Goal: Task Accomplishment & Management: Manage account settings

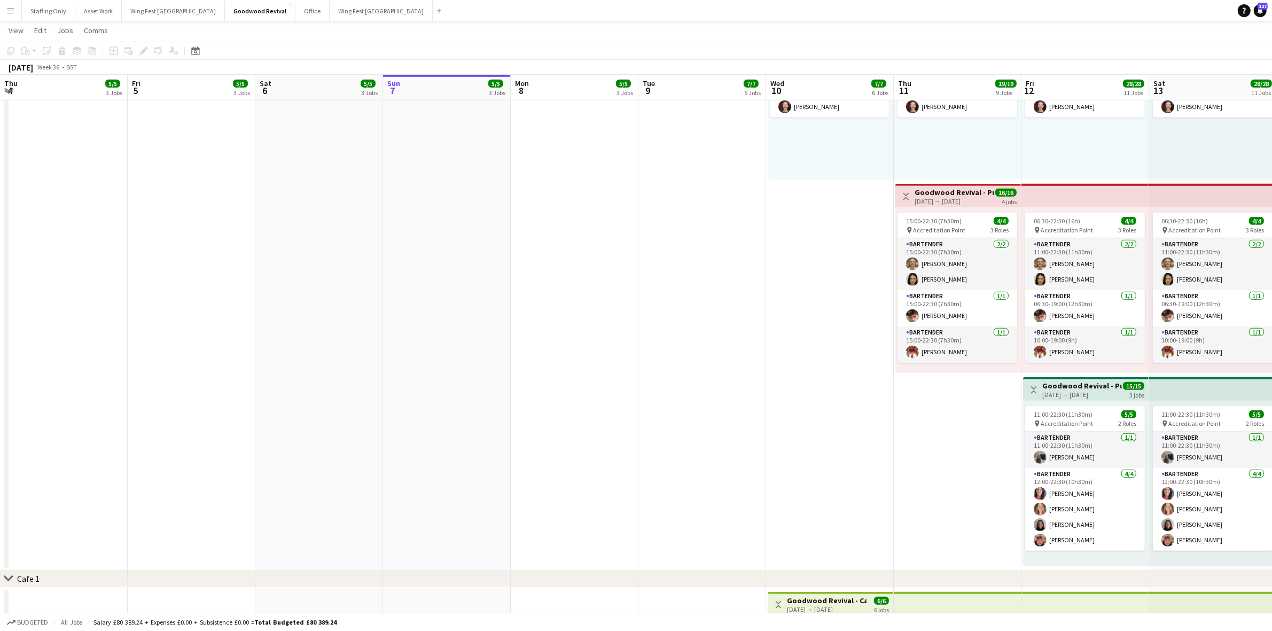
scroll to position [0, 342]
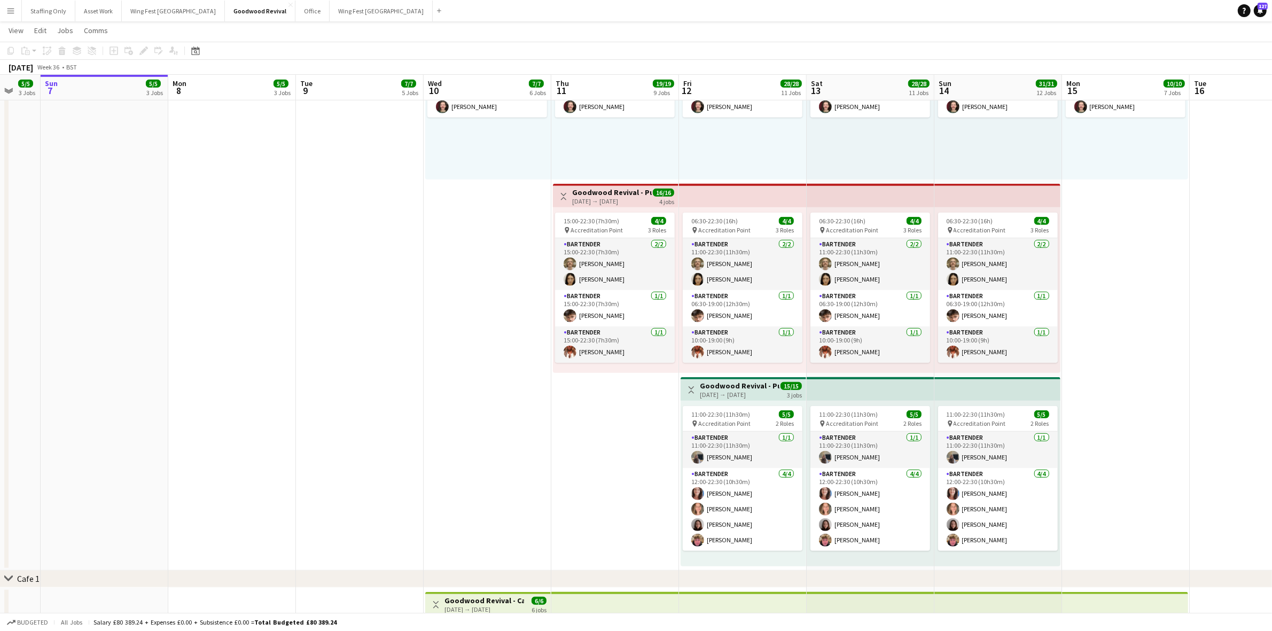
click at [11, 11] on app-icon "Menu" at bounding box center [10, 10] width 9 height 9
click at [147, 59] on link "My Workforce" at bounding box center [161, 58] width 107 height 21
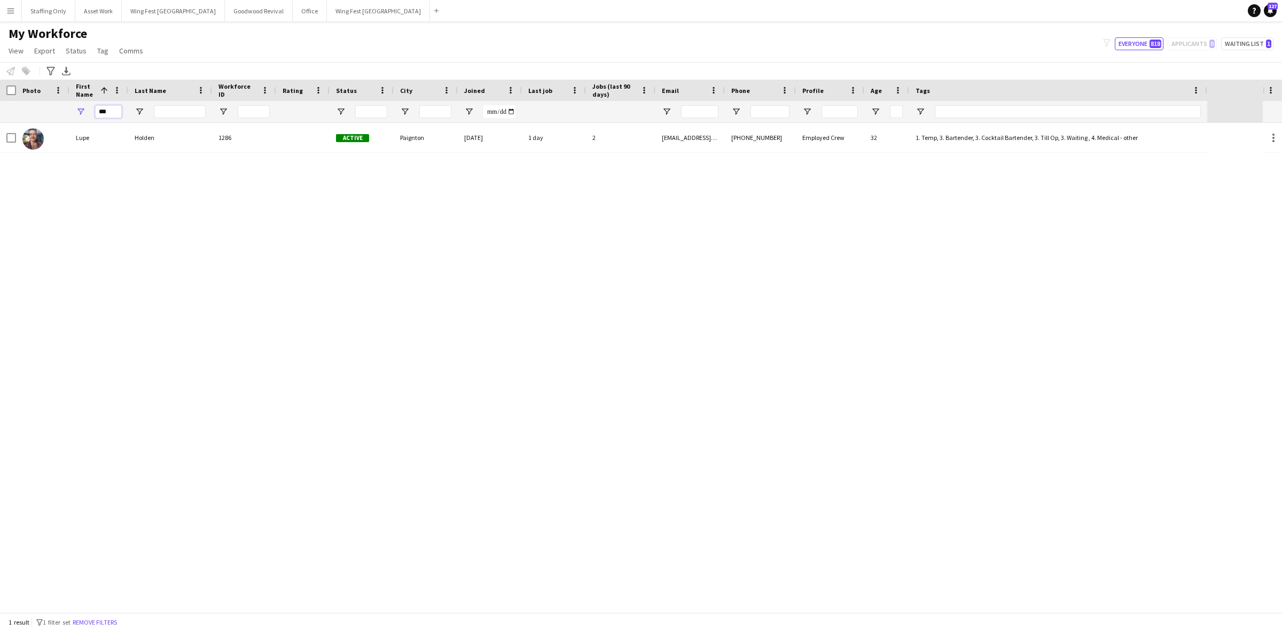
drag, startPoint x: 113, startPoint y: 109, endPoint x: 62, endPoint y: 113, distance: 51.4
click at [61, 111] on div "***" at bounding box center [603, 111] width 1207 height 21
click at [127, 143] on div "[PERSON_NAME]" at bounding box center [98, 137] width 59 height 29
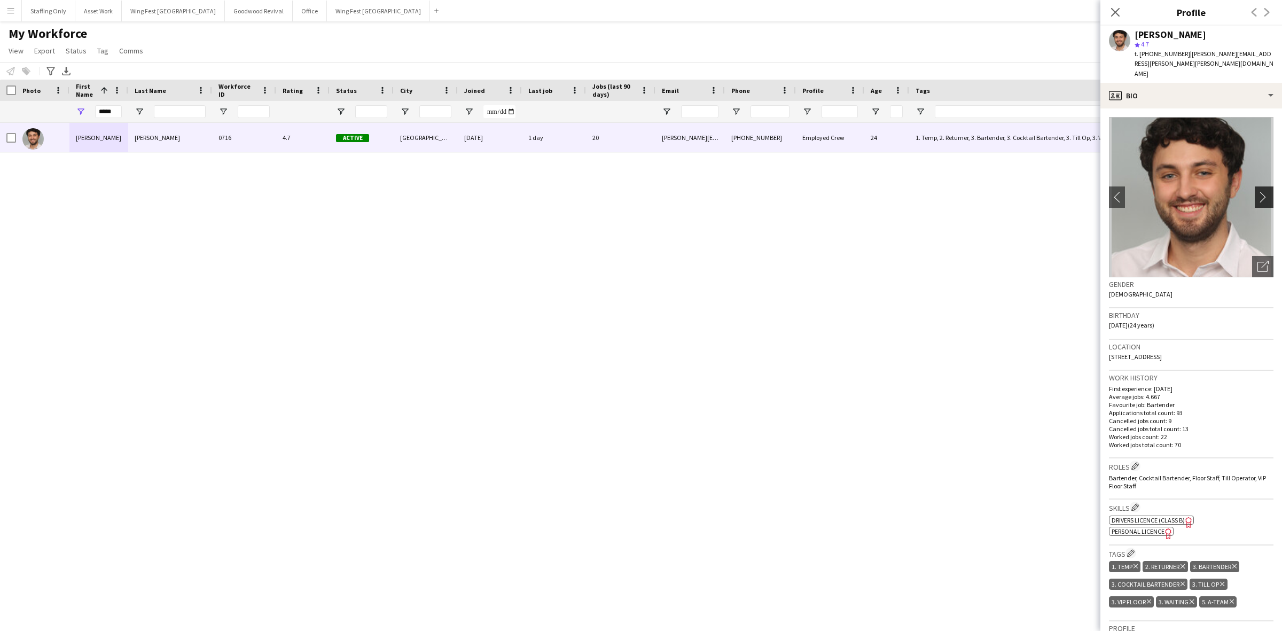
click at [1257, 191] on app-icon "chevron-right" at bounding box center [1265, 196] width 17 height 11
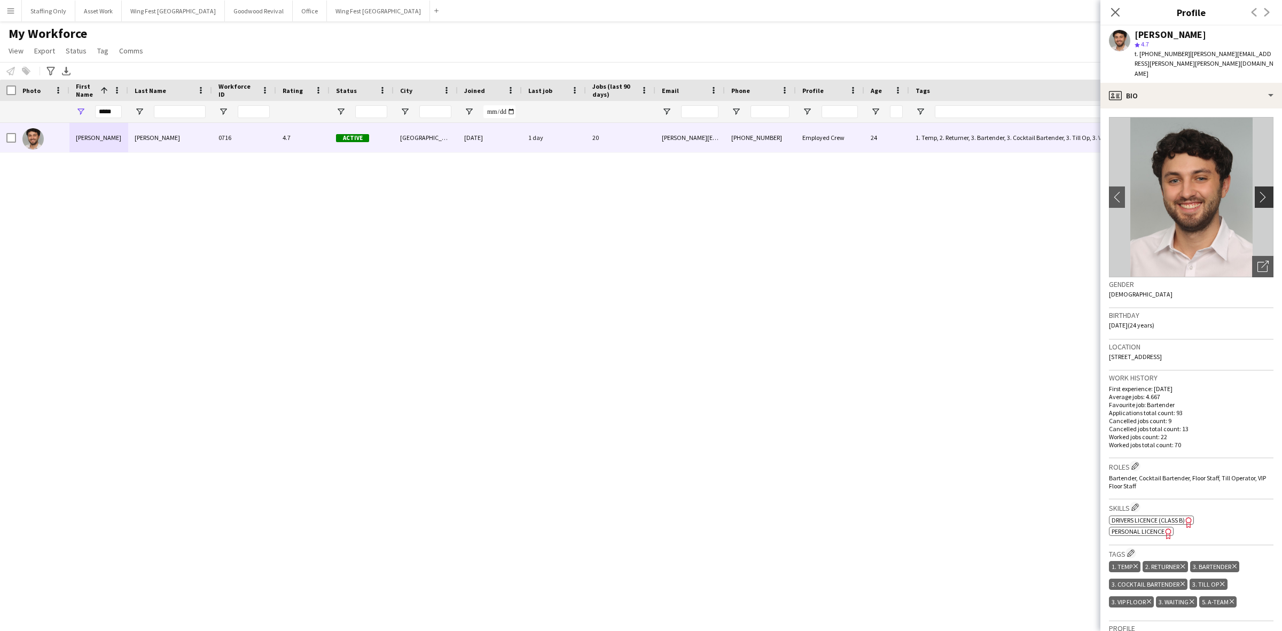
click at [1257, 191] on app-icon "chevron-right" at bounding box center [1265, 196] width 17 height 11
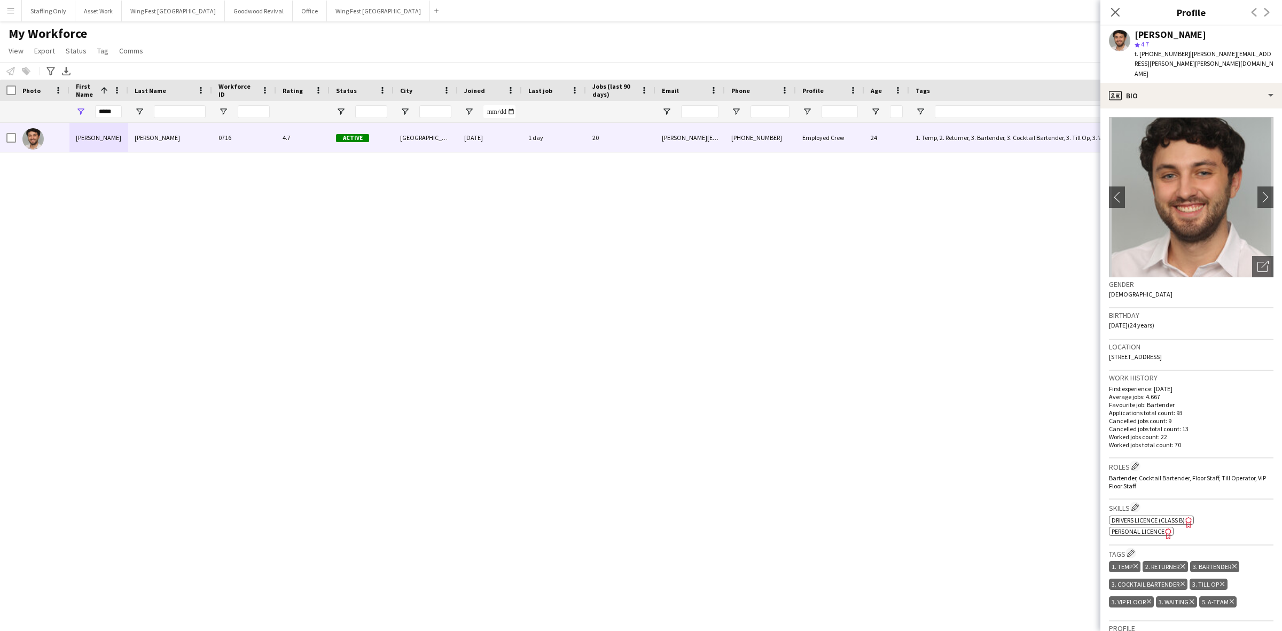
drag, startPoint x: 1115, startPoint y: 13, endPoint x: 1046, endPoint y: 22, distance: 70.0
click at [1115, 13] on icon at bounding box center [1115, 12] width 9 height 9
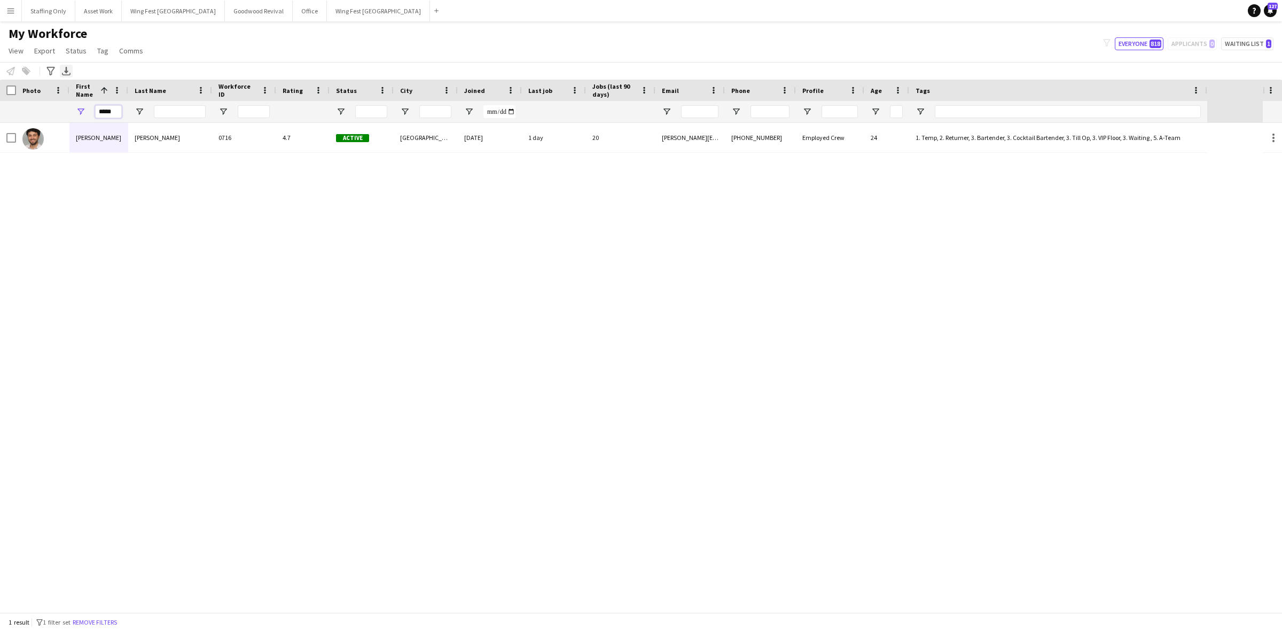
drag, startPoint x: 114, startPoint y: 112, endPoint x: 61, endPoint y: 67, distance: 68.9
click at [59, 92] on div "Workforce Details Photo First Name 1" at bounding box center [603, 101] width 1207 height 43
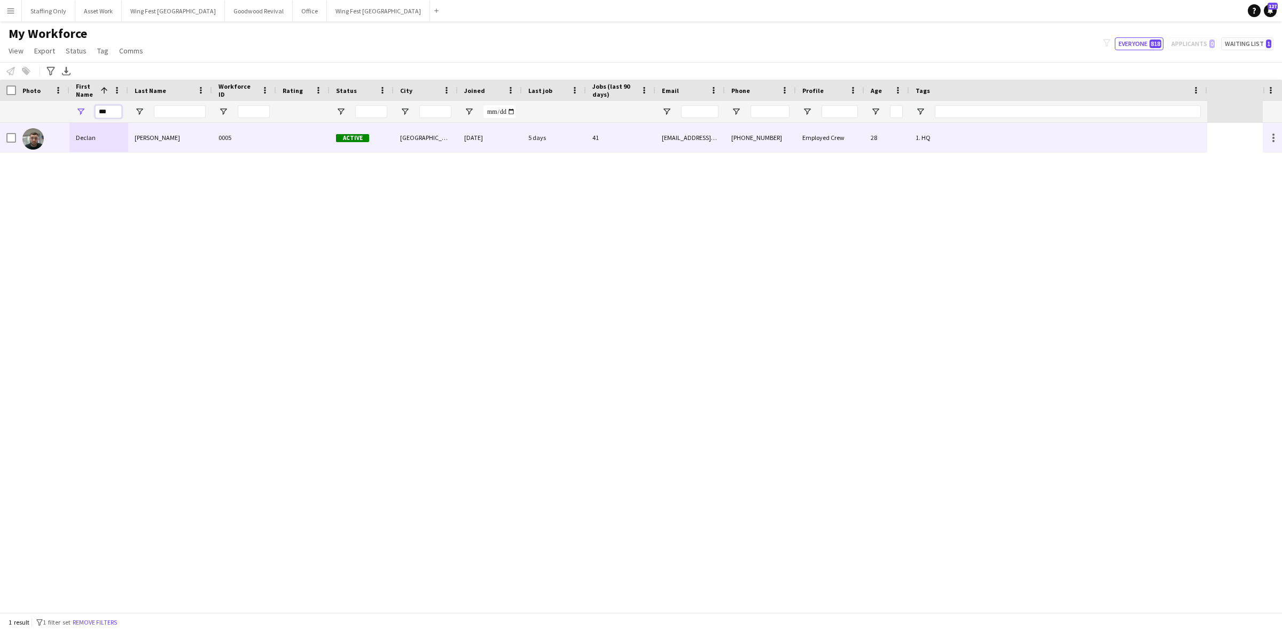
type input "***"
click at [90, 138] on div "Declan" at bounding box center [98, 137] width 59 height 29
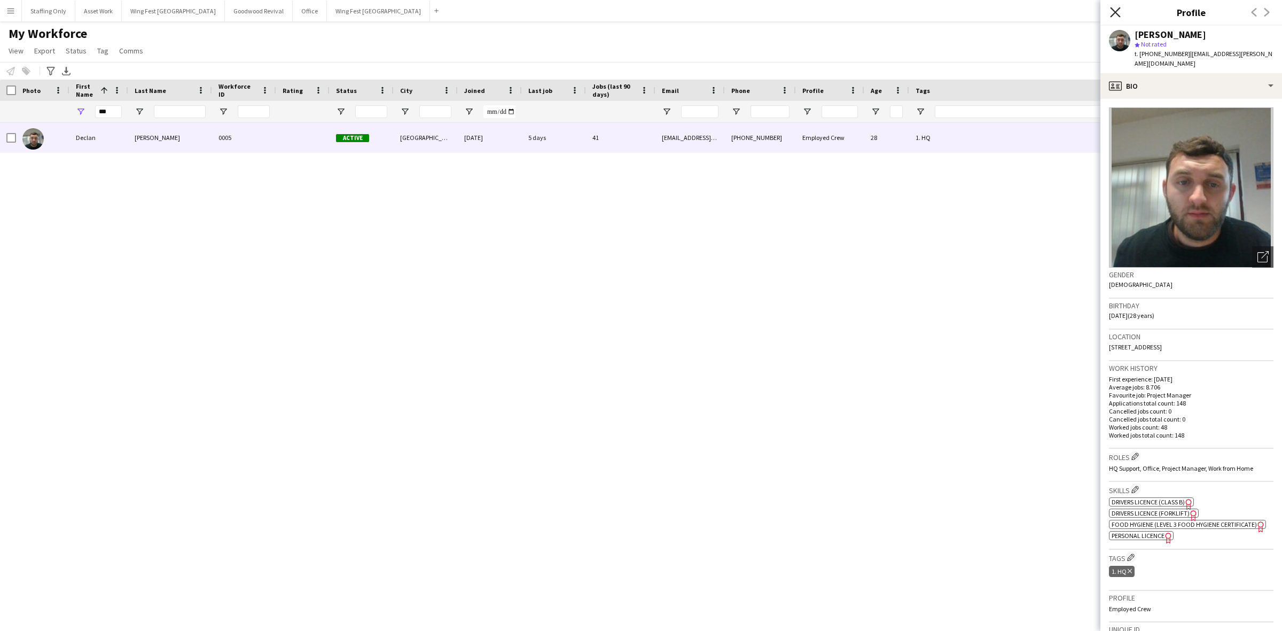
click at [1114, 9] on icon "Close pop-in" at bounding box center [1115, 12] width 10 height 10
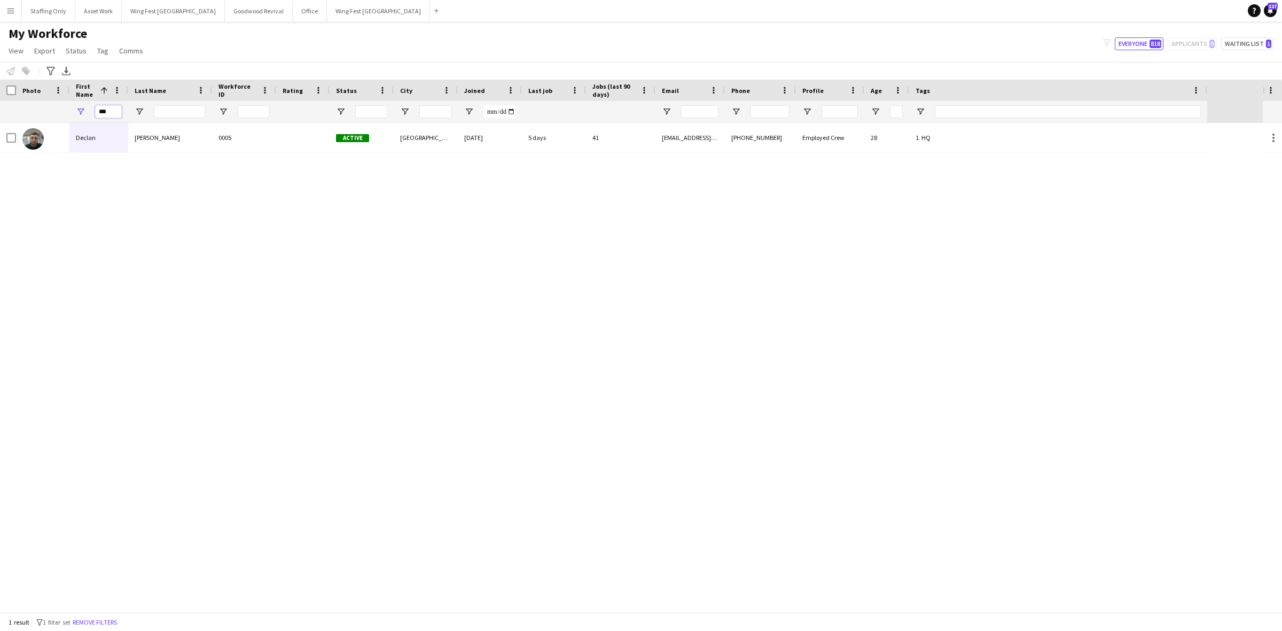
drag, startPoint x: 113, startPoint y: 111, endPoint x: 90, endPoint y: 106, distance: 23.6
click at [90, 106] on div "***" at bounding box center [98, 111] width 59 height 21
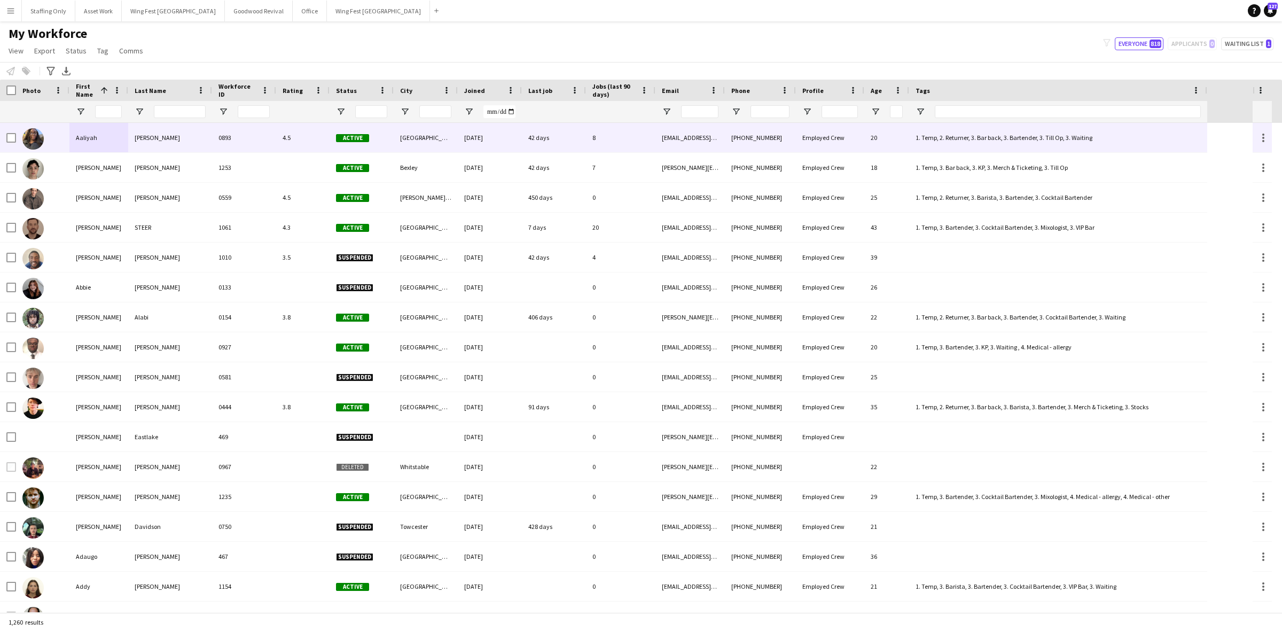
click at [36, 137] on img at bounding box center [32, 138] width 21 height 21
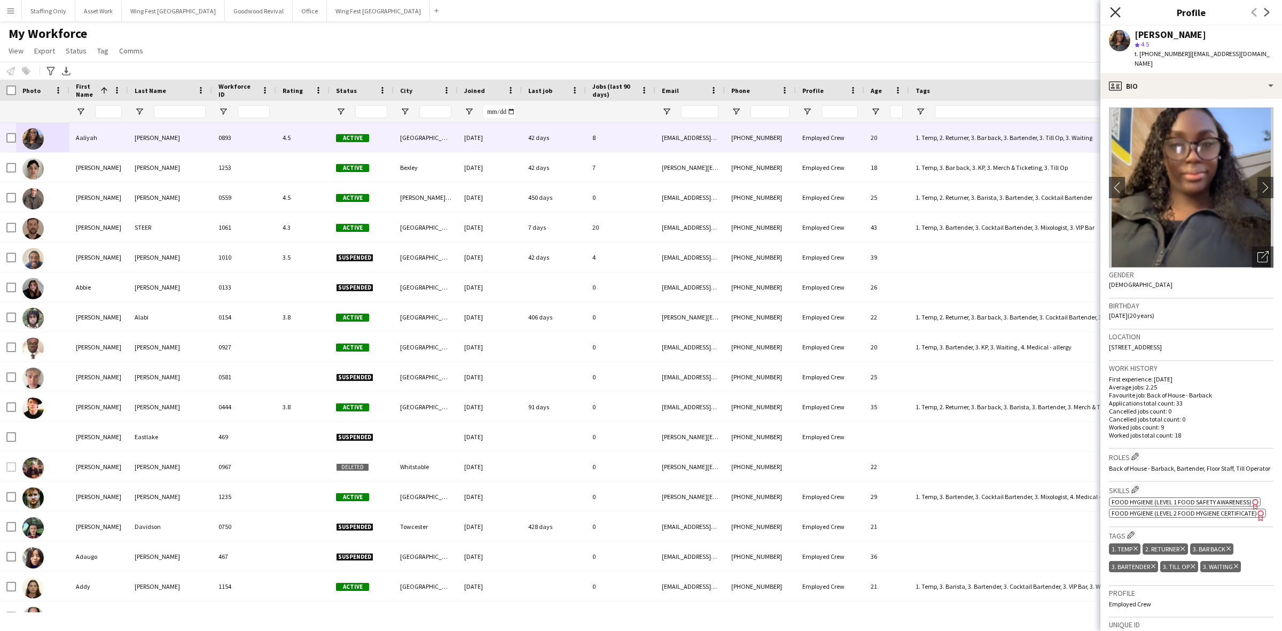
click at [1113, 11] on icon at bounding box center [1115, 12] width 10 height 10
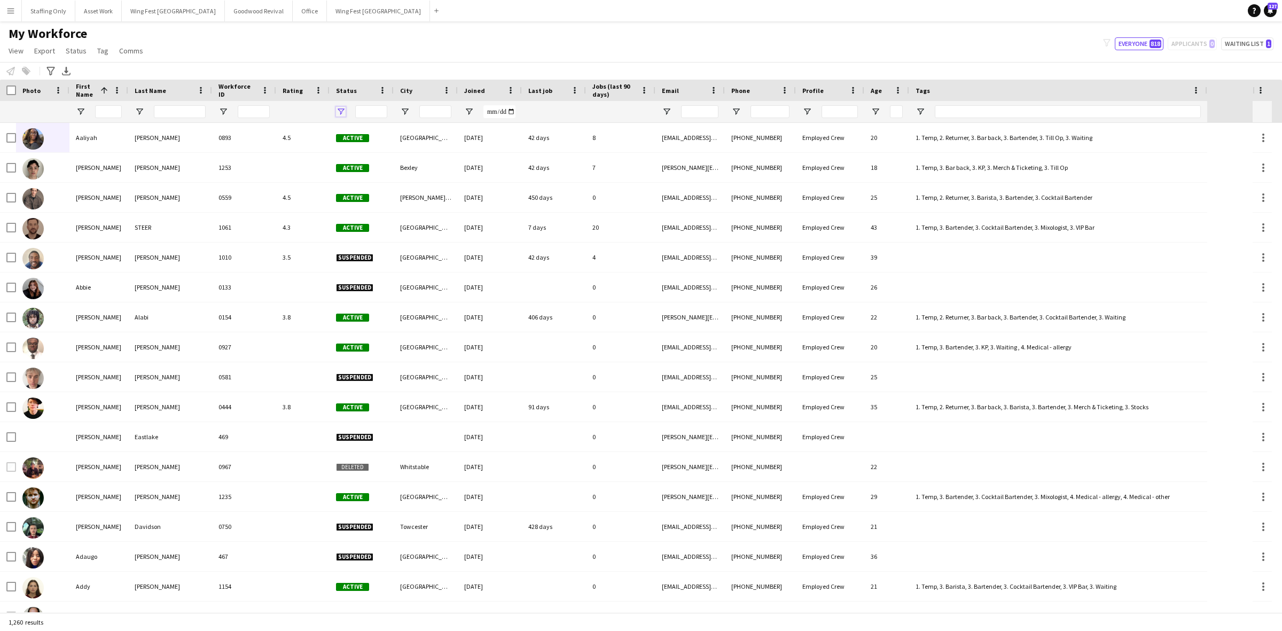
click at [338, 108] on span "Open Filter Menu" at bounding box center [341, 112] width 10 height 10
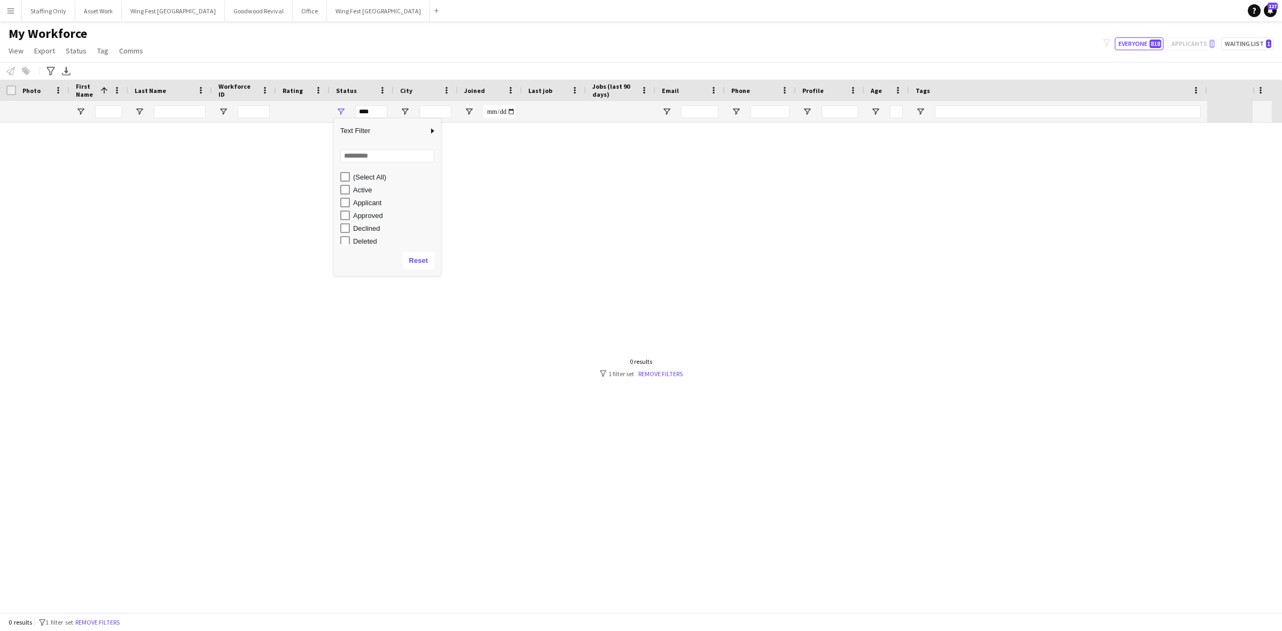
type input "**********"
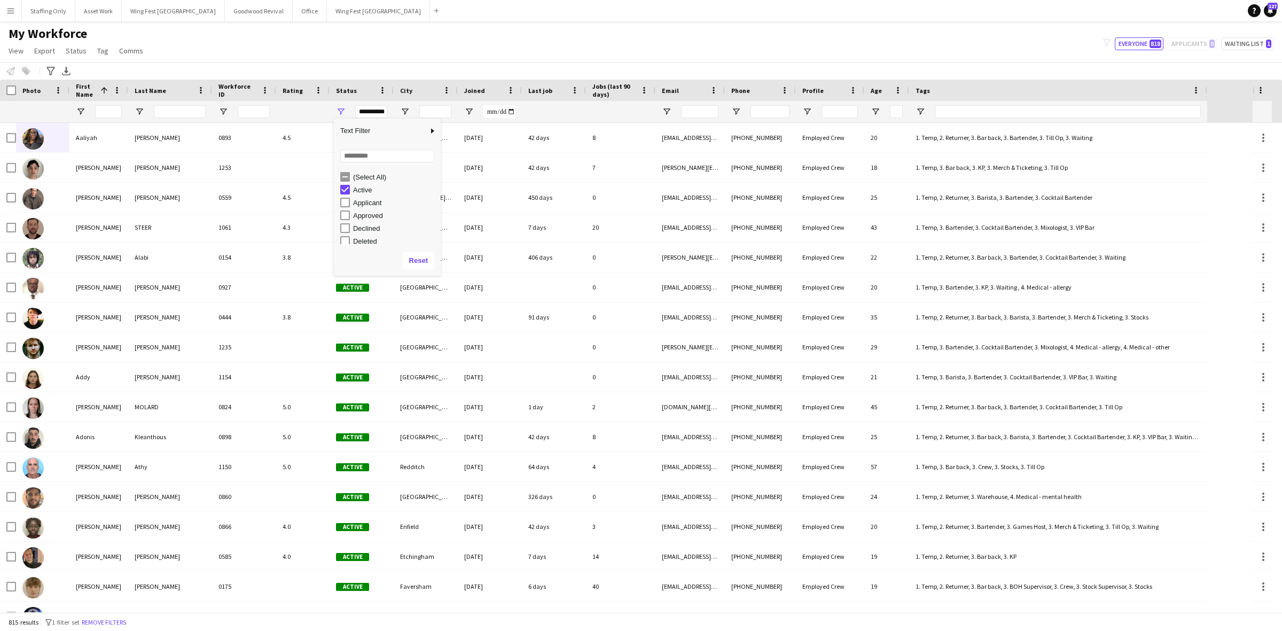
click at [337, 44] on div "My Workforce View Views Default view [PERSON_NAME] BD's Payroll New Starters Ne…" at bounding box center [641, 44] width 1282 height 36
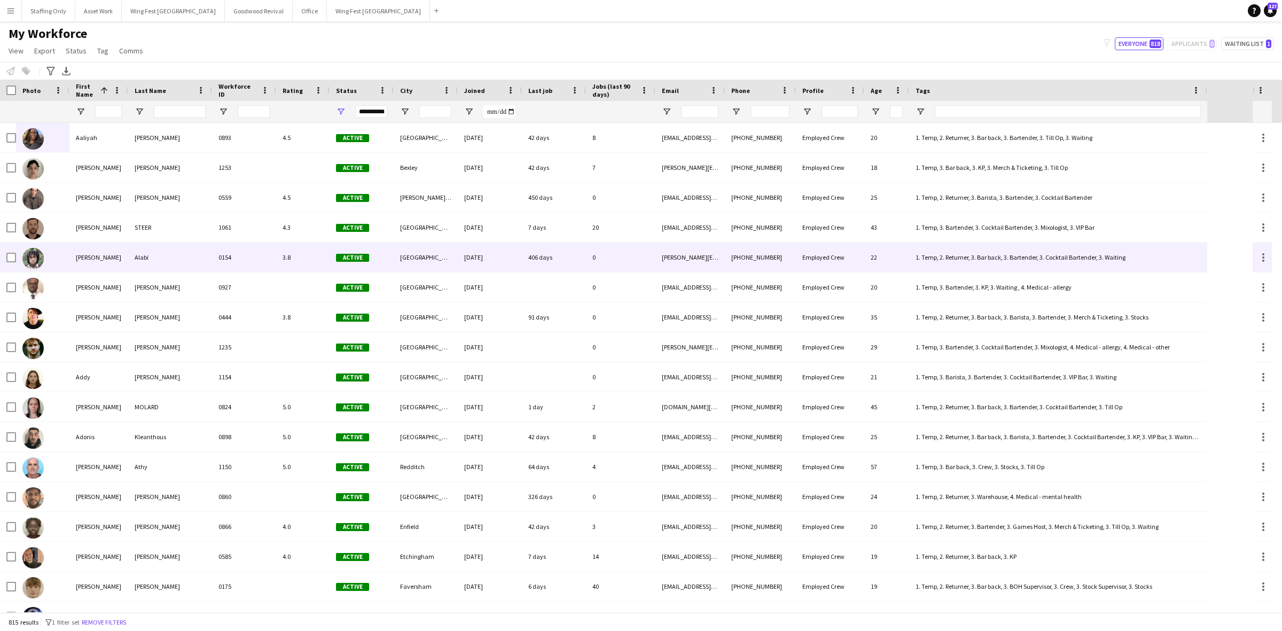
click at [175, 265] on div "Alabi" at bounding box center [170, 256] width 84 height 29
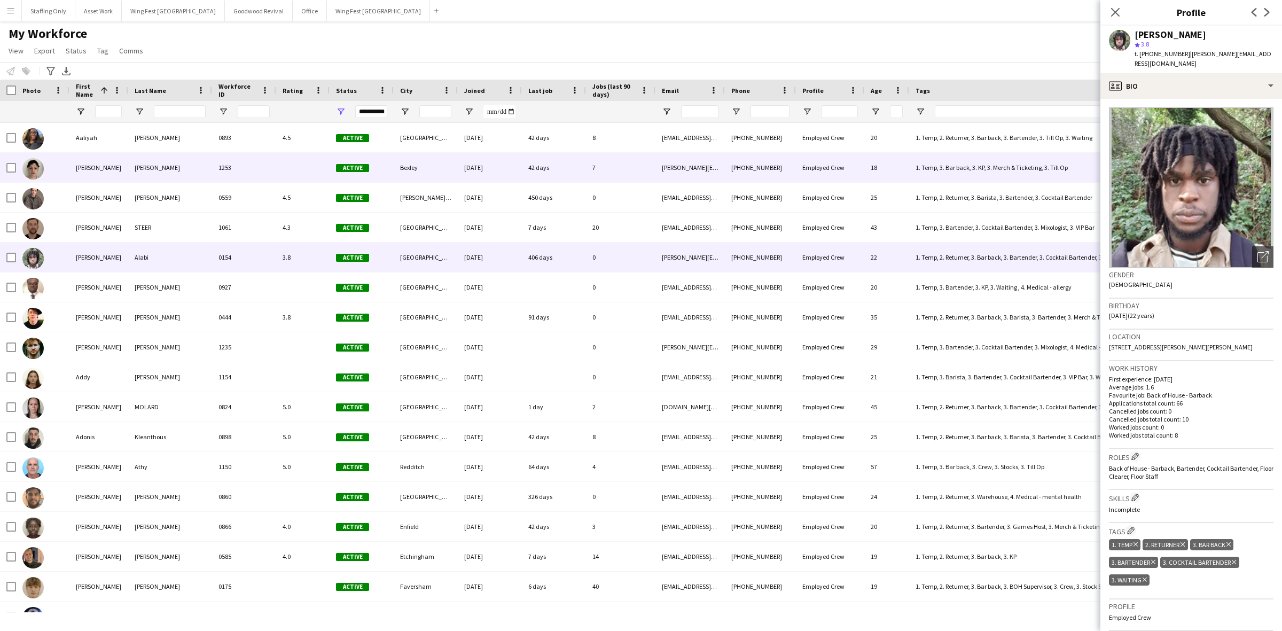
click at [188, 170] on div "[PERSON_NAME]" at bounding box center [170, 167] width 84 height 29
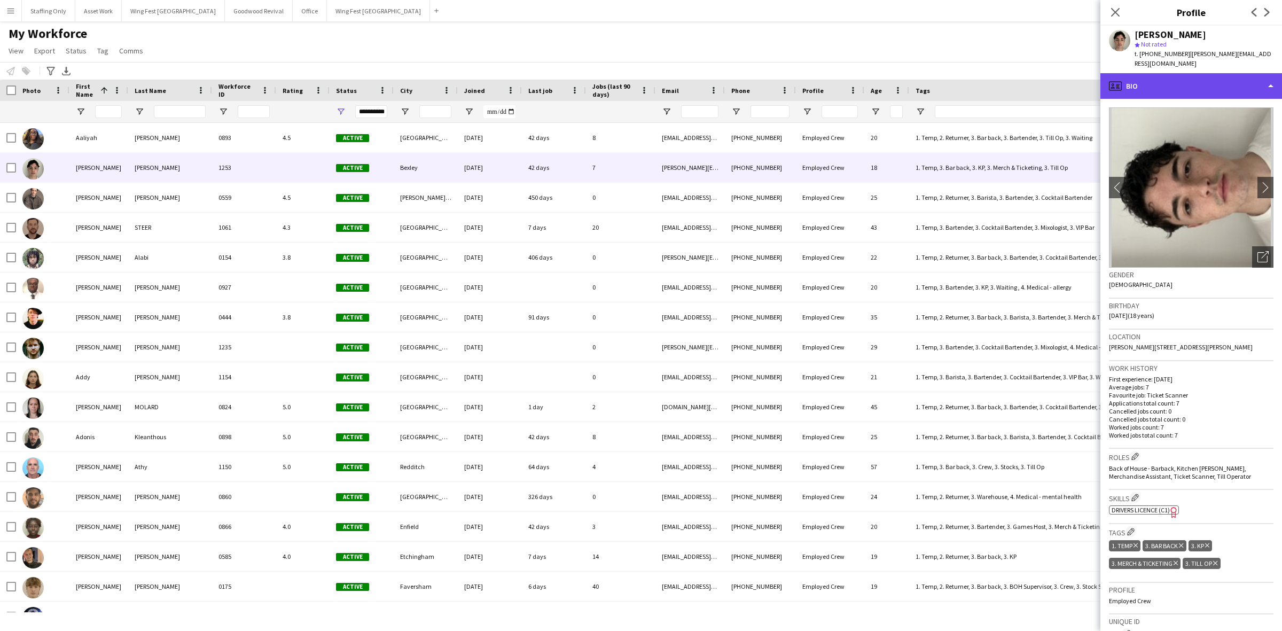
click at [1163, 78] on div "profile Bio" at bounding box center [1191, 86] width 182 height 26
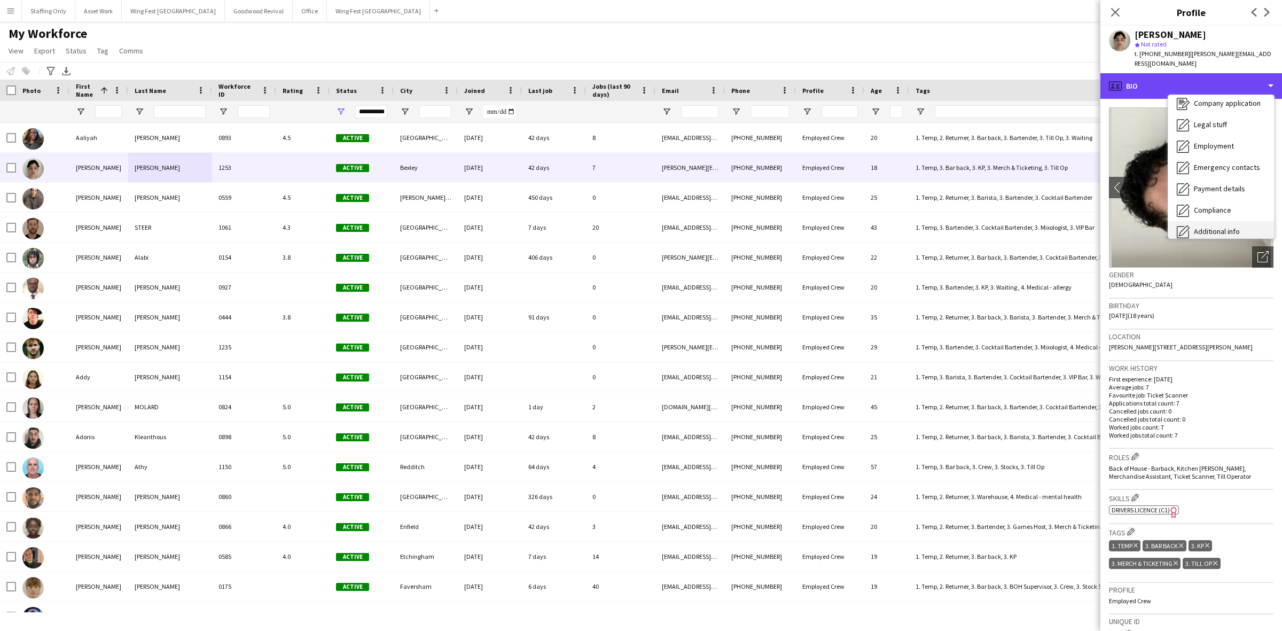
scroll to position [67, 0]
click at [1213, 225] on div "Calendar Calendar" at bounding box center [1221, 235] width 106 height 21
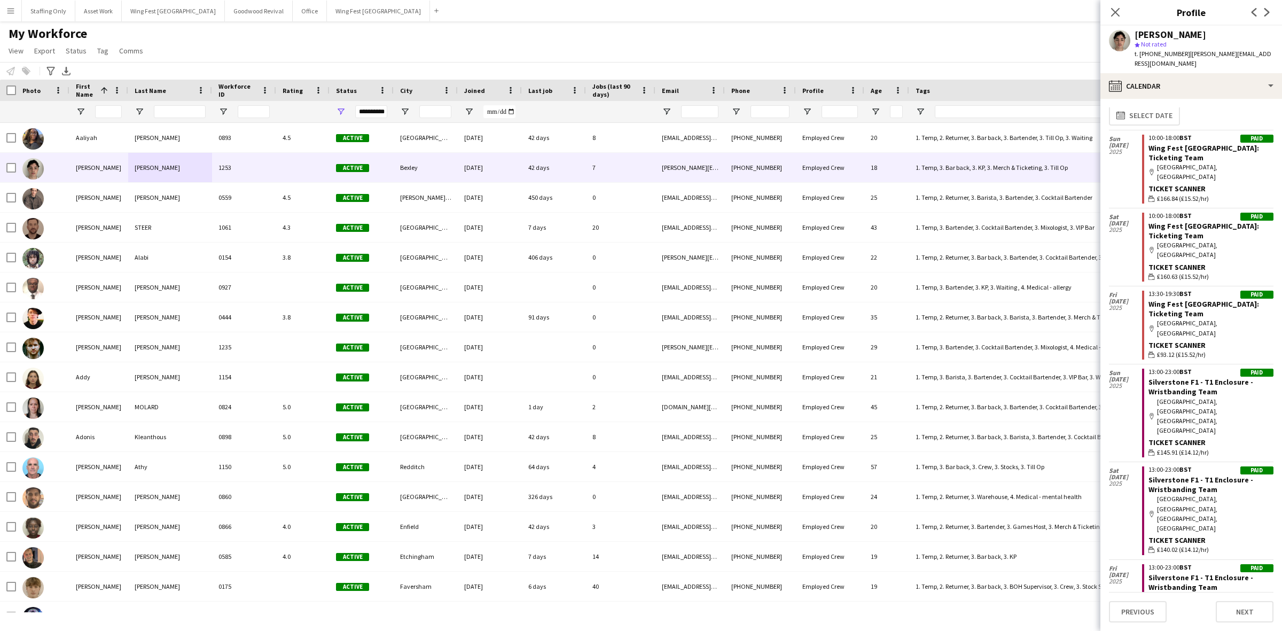
scroll to position [0, 0]
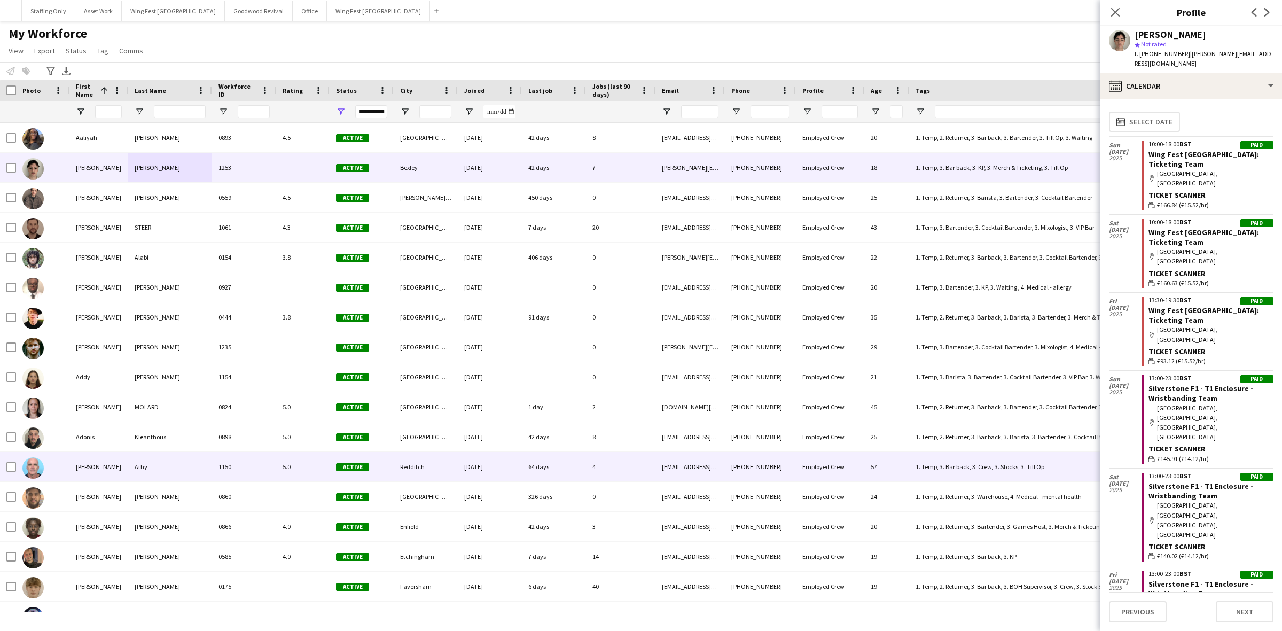
click at [175, 466] on div "Athy" at bounding box center [170, 466] width 84 height 29
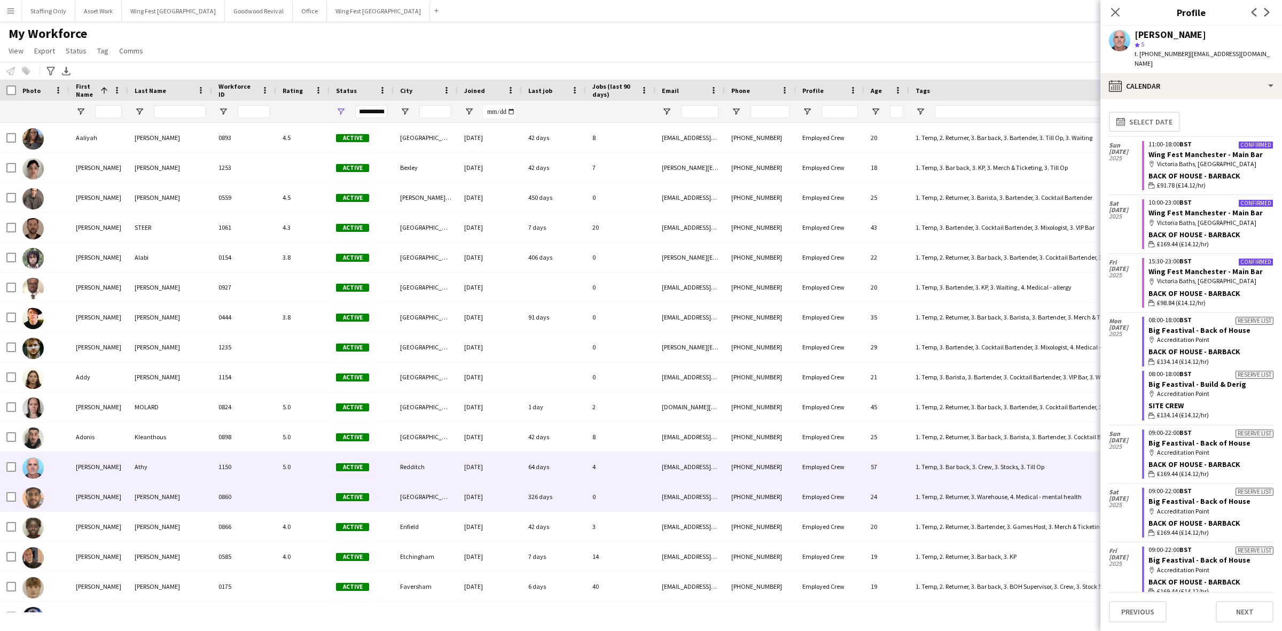
click at [179, 492] on div "[PERSON_NAME]" at bounding box center [170, 496] width 84 height 29
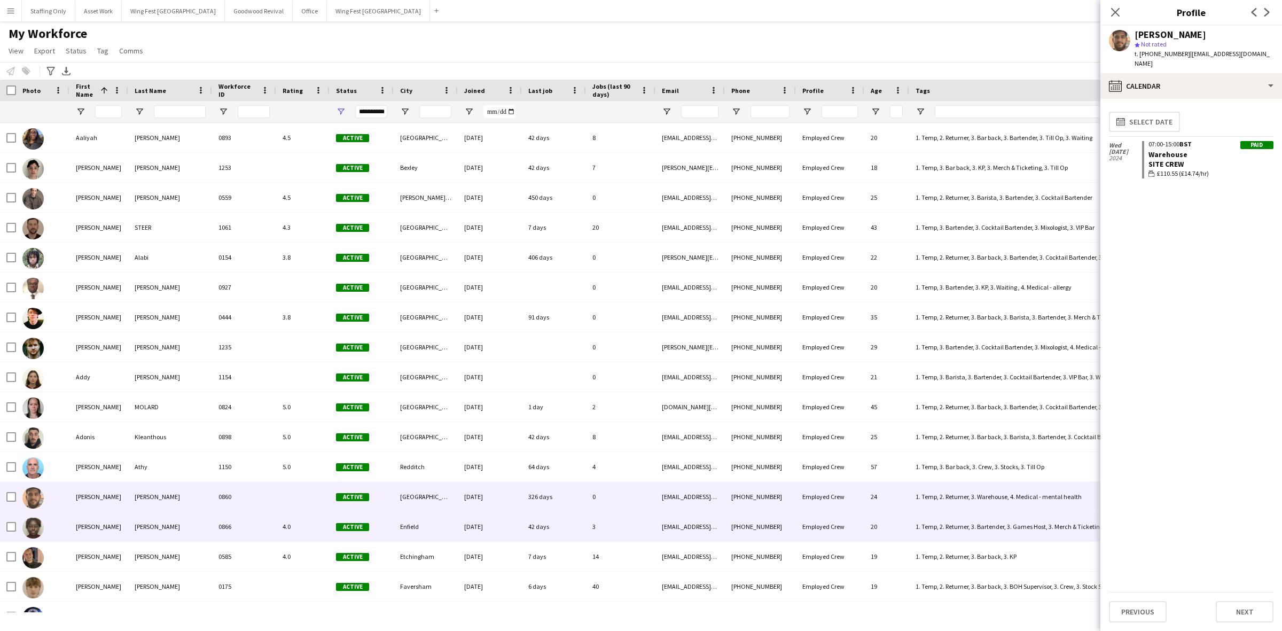
click at [176, 524] on div "[PERSON_NAME]" at bounding box center [170, 526] width 84 height 29
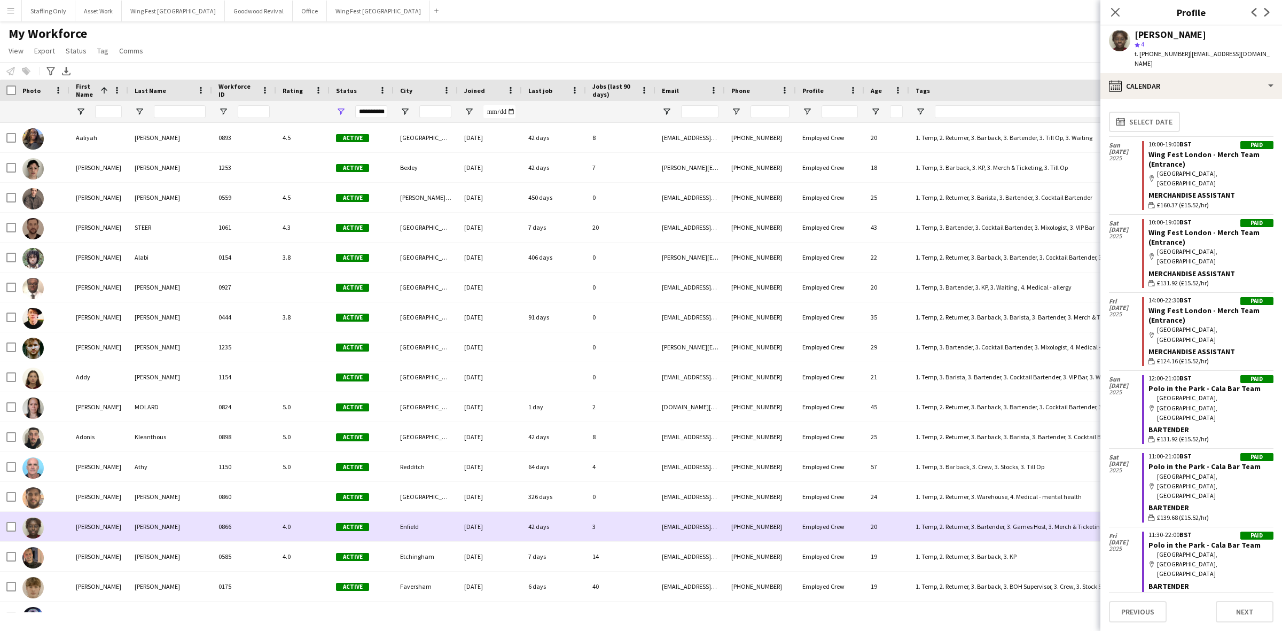
click at [176, 524] on div "[PERSON_NAME]" at bounding box center [170, 526] width 84 height 29
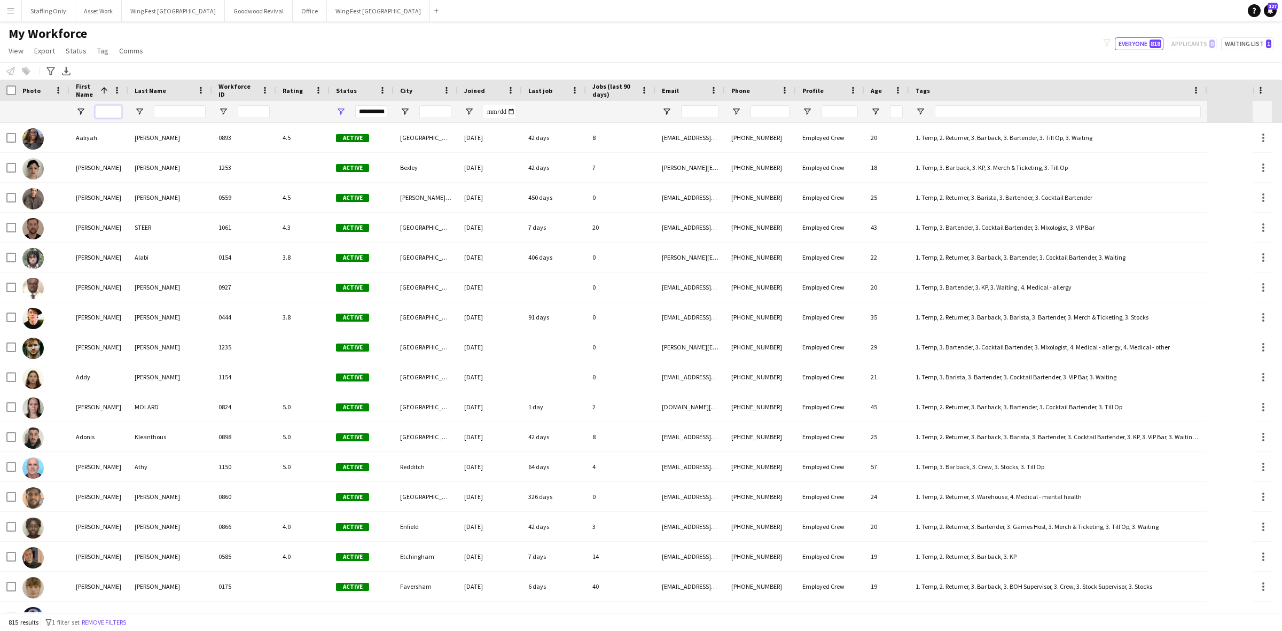
click at [110, 113] on input "First Name Filter Input" at bounding box center [108, 111] width 27 height 13
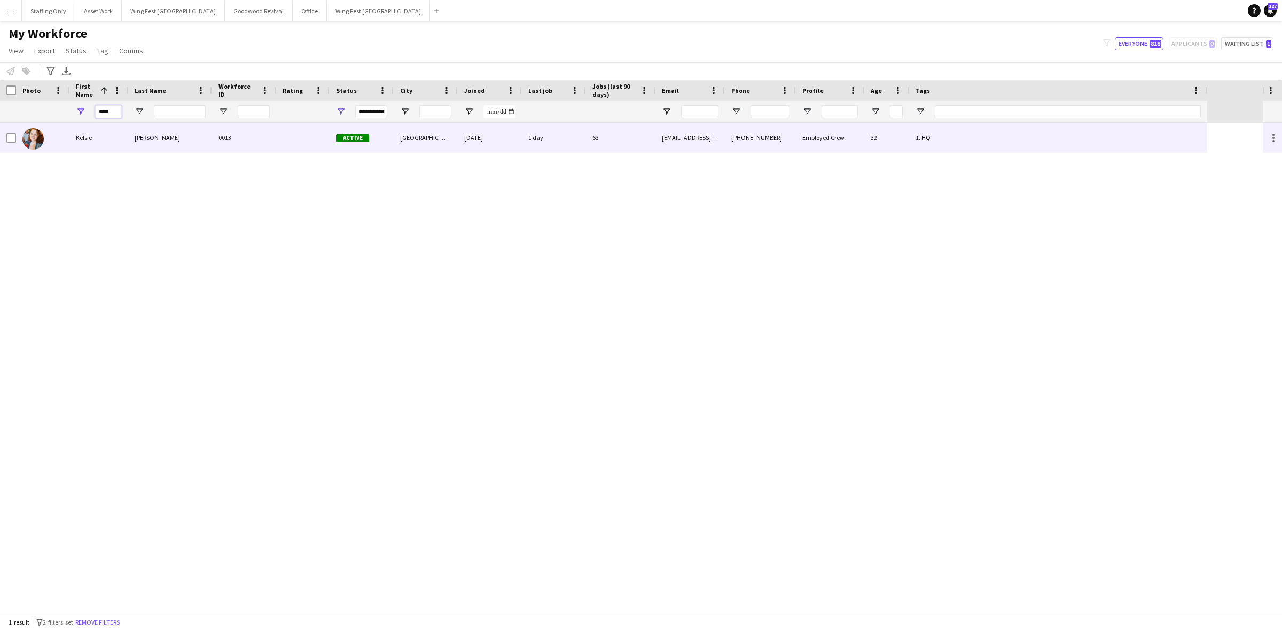
type input "****"
click at [97, 140] on div "Kelsie" at bounding box center [98, 137] width 59 height 29
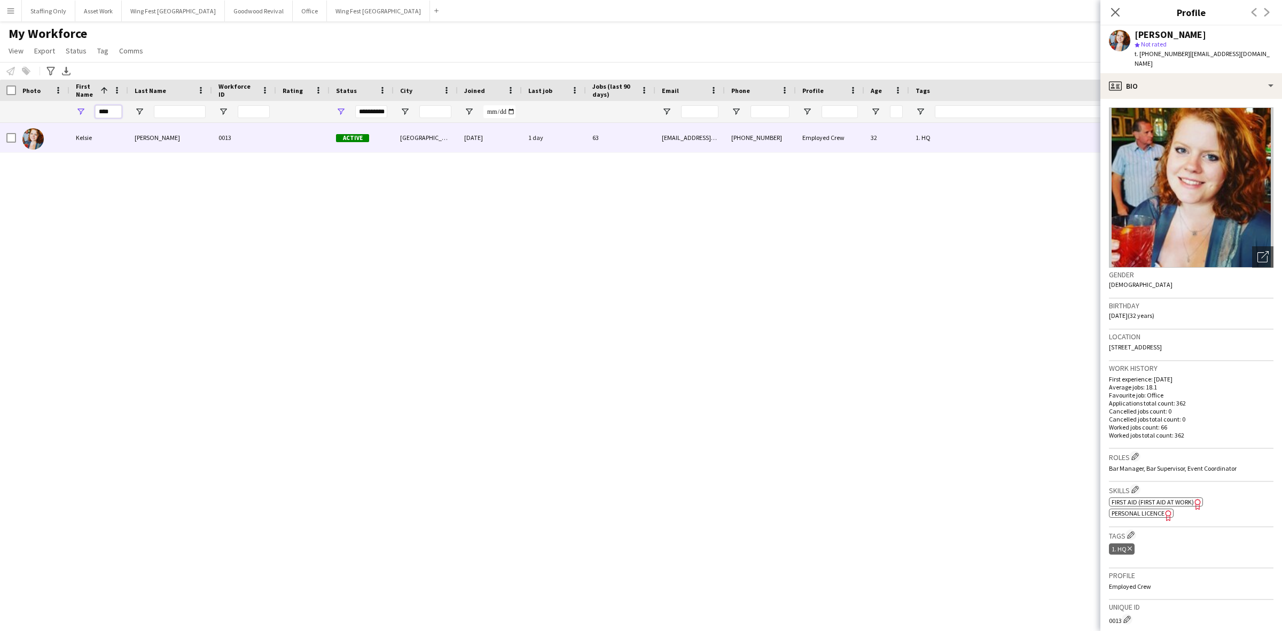
click at [72, 103] on div "****" at bounding box center [98, 111] width 59 height 21
click at [327, 9] on button "Wing Fest Manchester Close" at bounding box center [378, 11] width 103 height 21
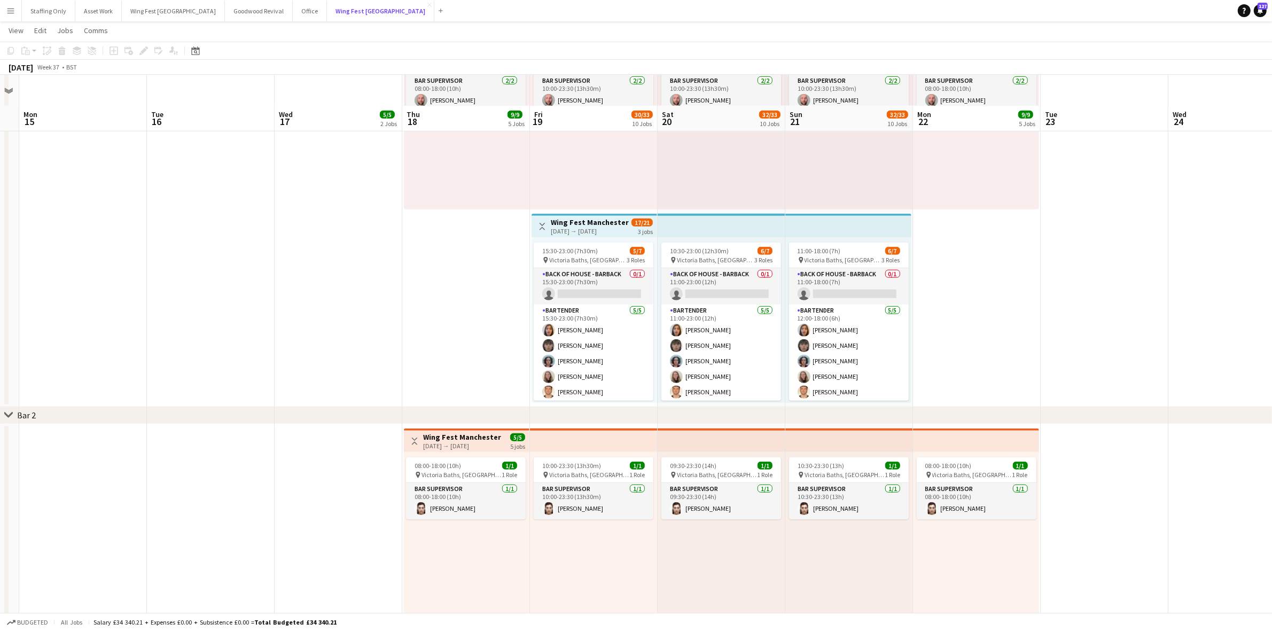
scroll to position [1202, 0]
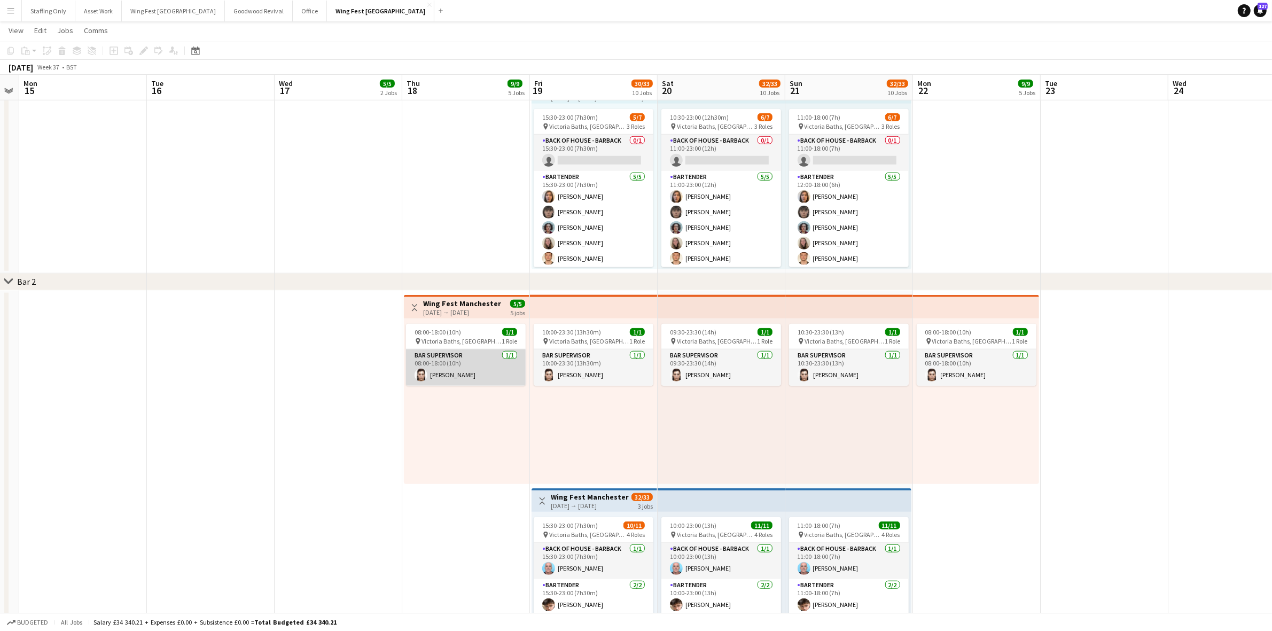
click at [463, 373] on app-card-role "Bar Supervisor [DATE] 08:00-18:00 (10h) [PERSON_NAME]" at bounding box center [466, 367] width 120 height 36
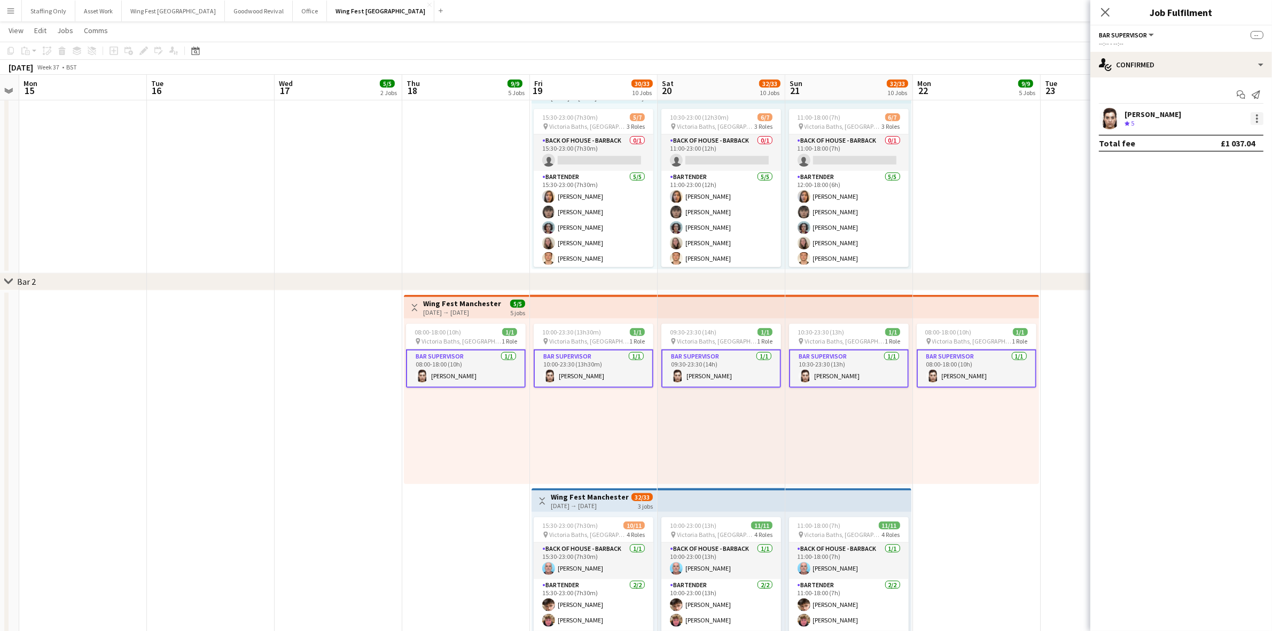
click at [1256, 115] on div at bounding box center [1257, 115] width 2 height 2
drag, startPoint x: 1225, startPoint y: 211, endPoint x: 1202, endPoint y: 268, distance: 61.6
click at [1224, 211] on span "Remove" at bounding box center [1222, 215] width 66 height 10
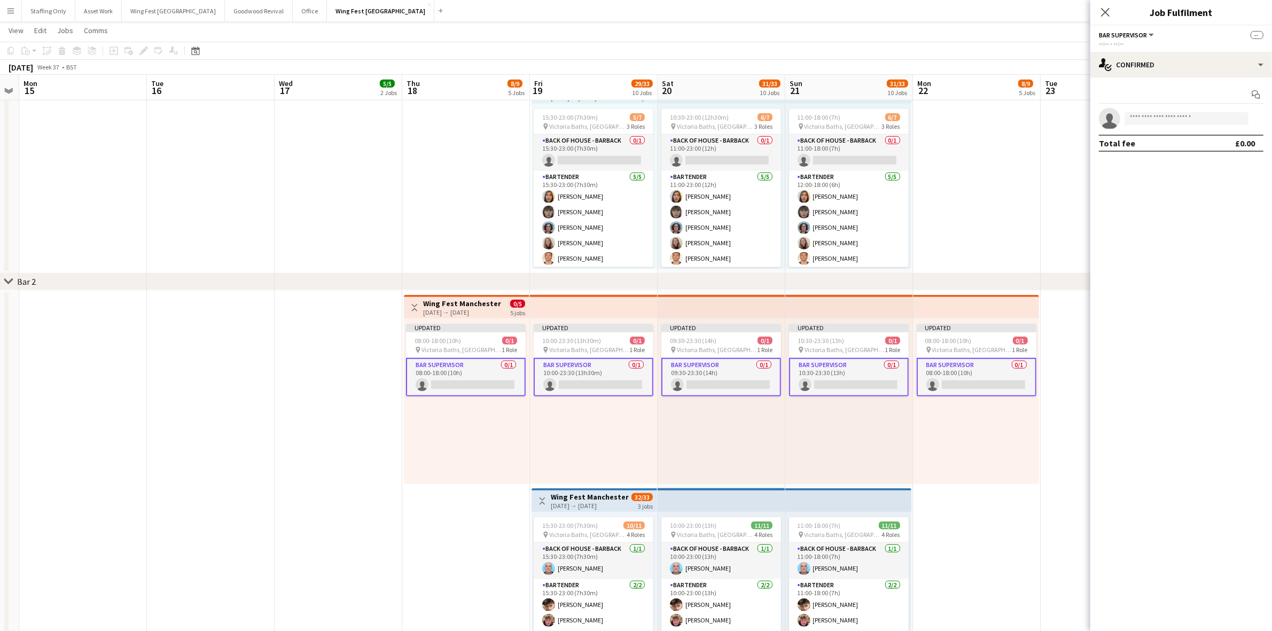
click at [1059, 457] on app-date-cell at bounding box center [1104, 486] width 128 height 391
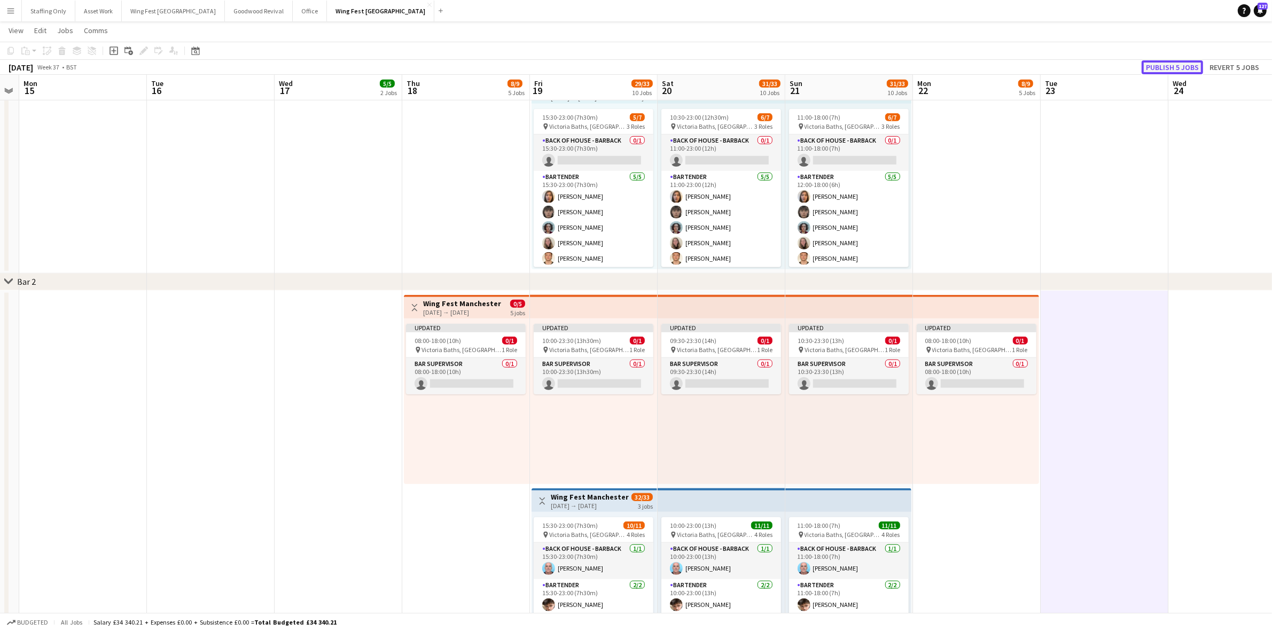
click at [1151, 60] on button "Publish 5 jobs" at bounding box center [1171, 67] width 61 height 14
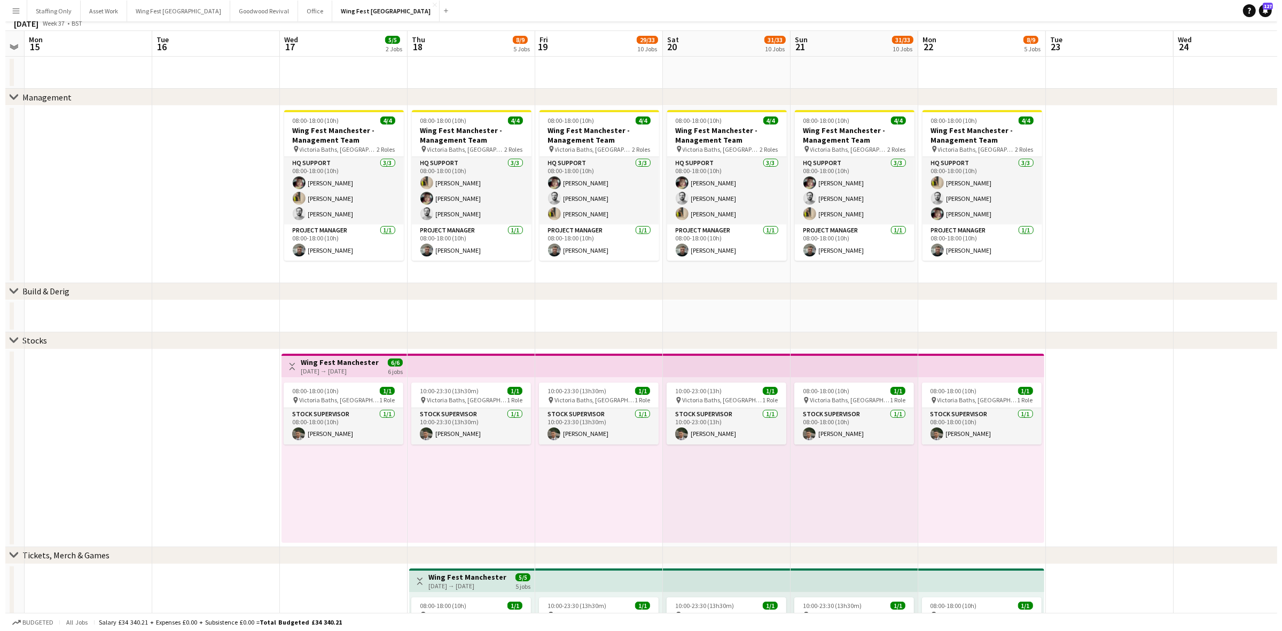
scroll to position [0, 0]
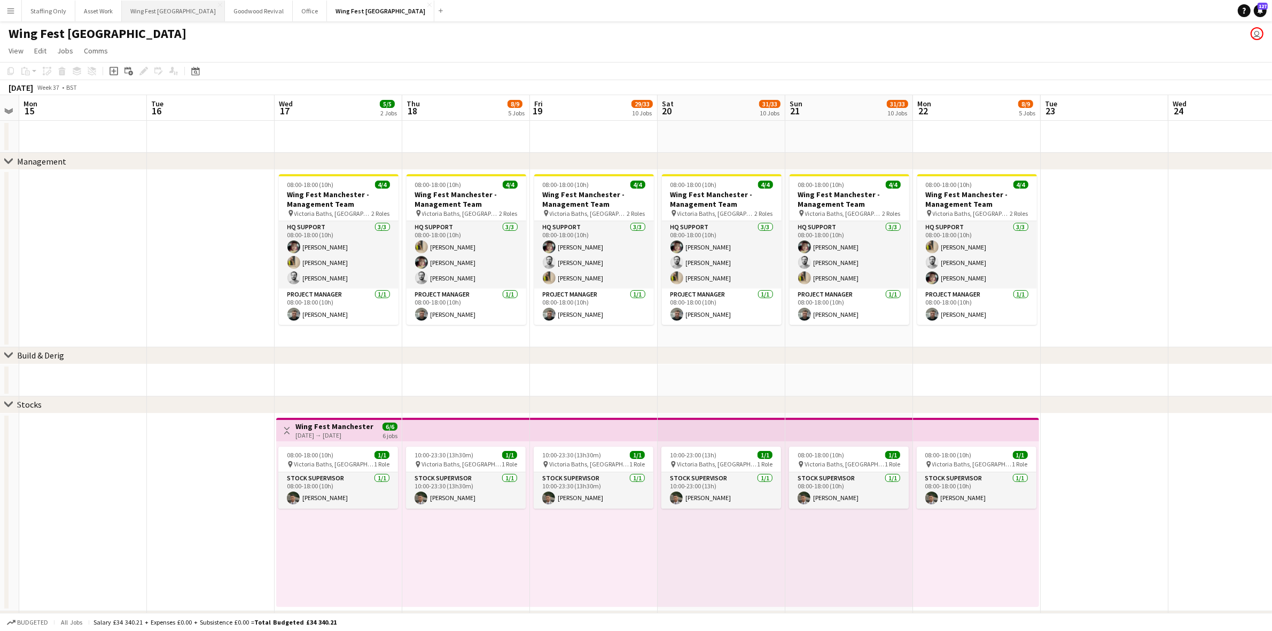
click at [150, 10] on button "Wing Fest Bristol Close" at bounding box center [173, 11] width 103 height 21
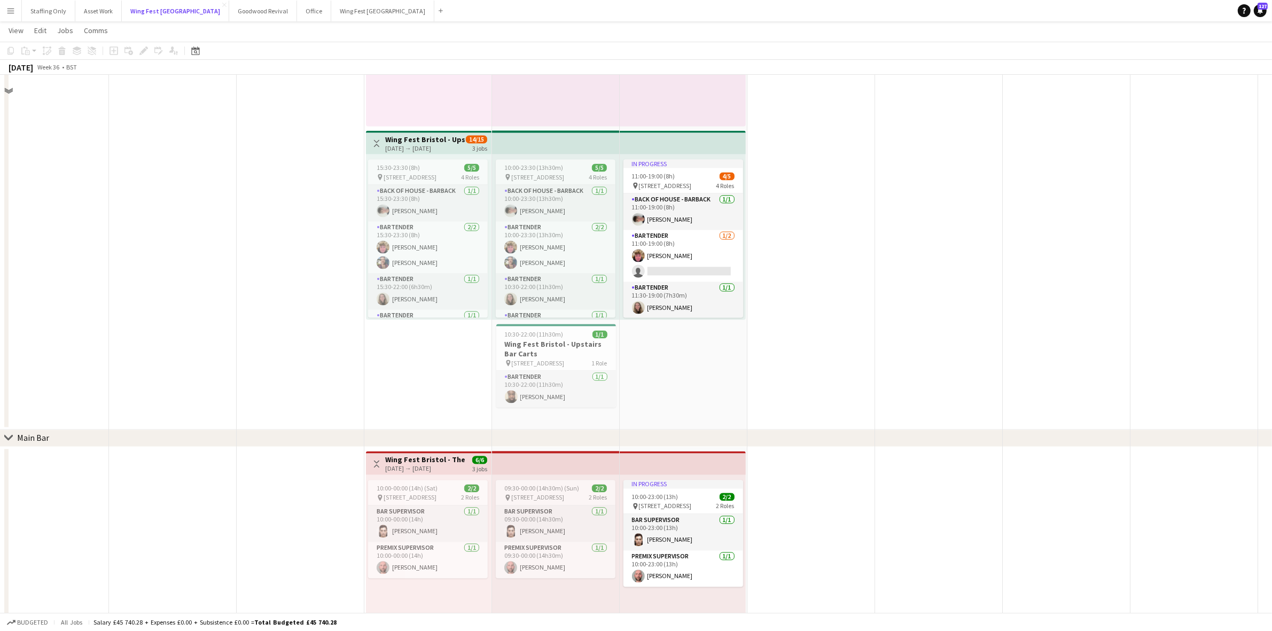
scroll to position [2804, 0]
